Goal: Information Seeking & Learning: Learn about a topic

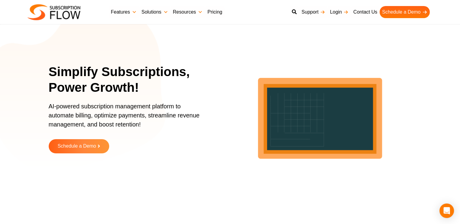
click at [44, 38] on section "Simplify Subscriptions, Power Growth! AI-powered subscription management platfo…" at bounding box center [230, 113] width 460 height 196
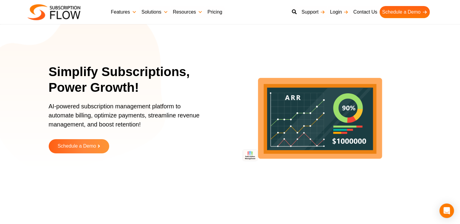
click at [125, 13] on link "Features" at bounding box center [124, 12] width 31 height 12
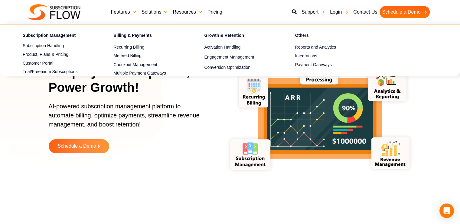
click at [155, 12] on link "Solutions" at bounding box center [154, 12] width 31 height 12
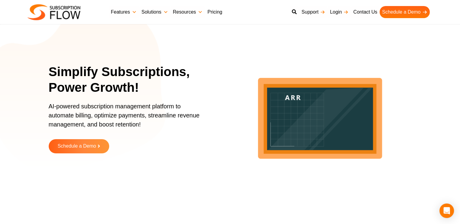
click at [214, 14] on link "Pricing" at bounding box center [215, 12] width 20 height 12
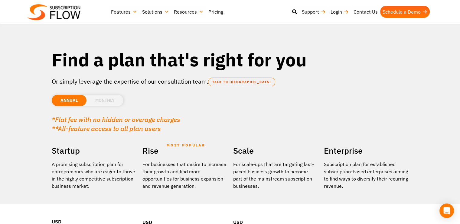
click at [108, 95] on li "MONTHLY" at bounding box center [104, 100] width 37 height 11
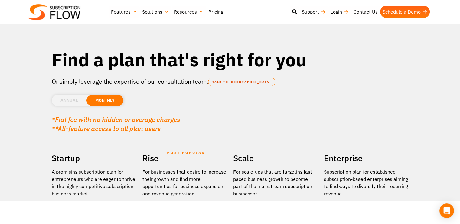
click at [76, 97] on li "ANNUAL" at bounding box center [69, 100] width 35 height 11
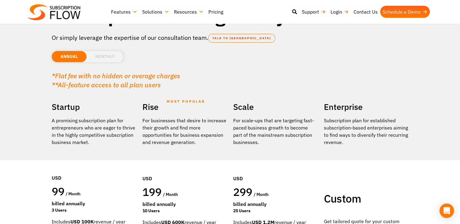
scroll to position [30, 0]
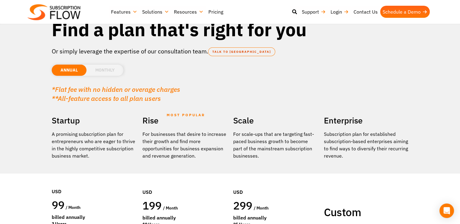
click at [108, 70] on li "MONTHLY" at bounding box center [104, 70] width 37 height 11
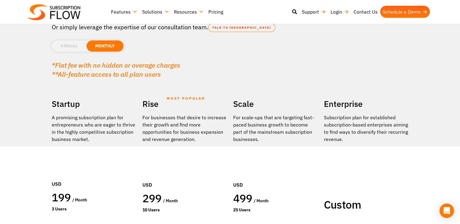
scroll to position [0, 0]
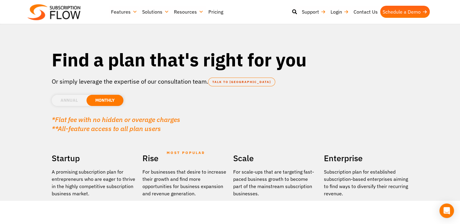
click at [66, 102] on li "ANNUAL" at bounding box center [69, 100] width 35 height 11
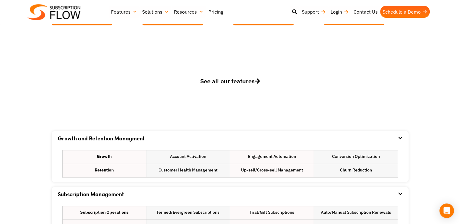
scroll to position [272, 0]
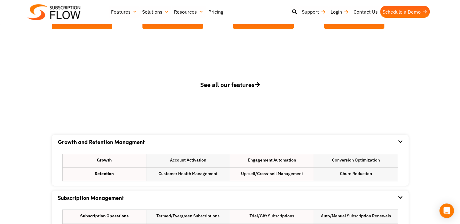
click at [229, 86] on span "See all our features" at bounding box center [230, 85] width 60 height 8
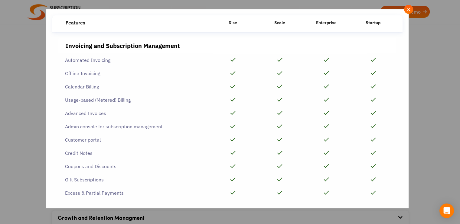
scroll to position [181, 0]
click at [405, 11] on button "×" at bounding box center [408, 9] width 9 height 9
